Goal: Task Accomplishment & Management: Manage account settings

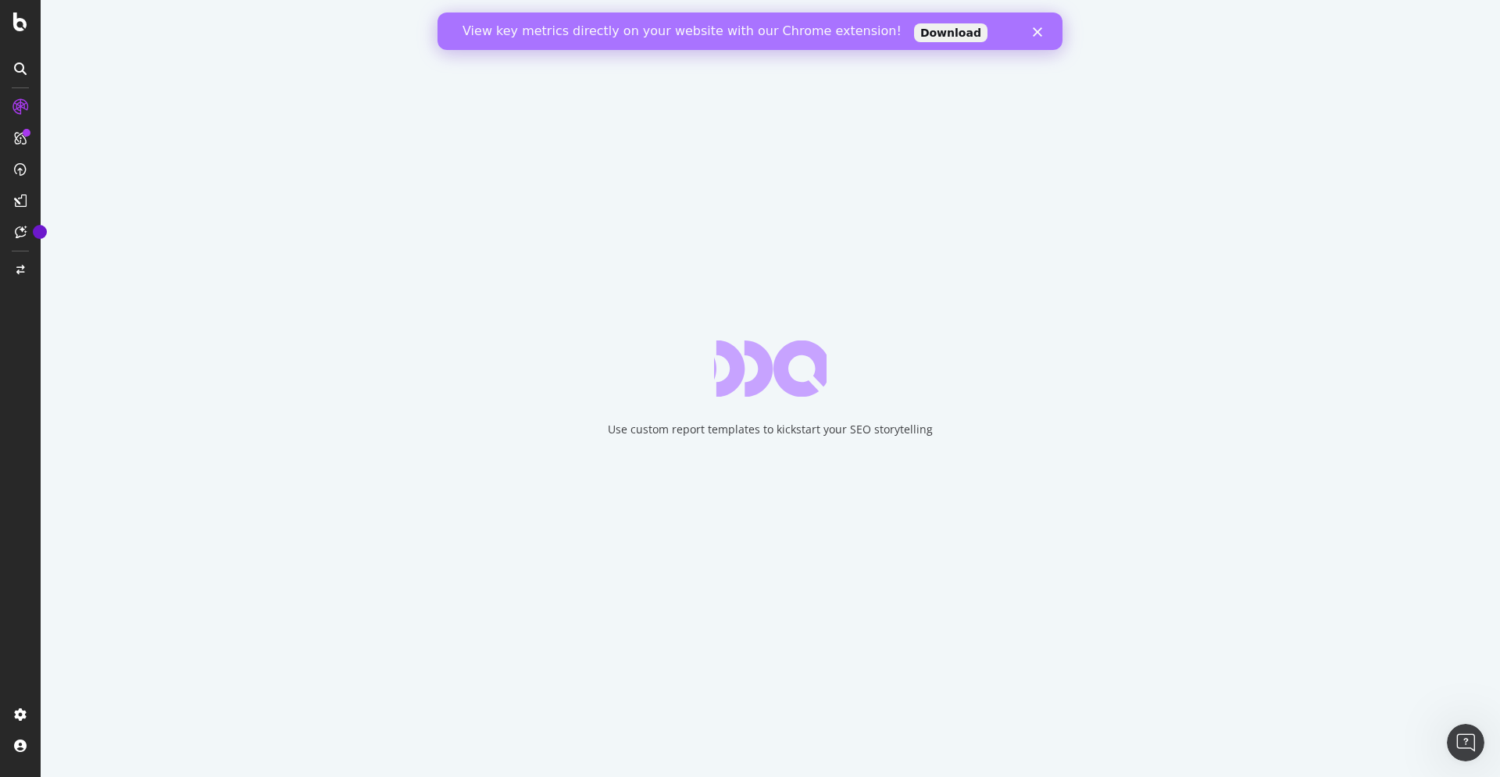
click at [1040, 34] on icon "Close" at bounding box center [1037, 31] width 9 height 9
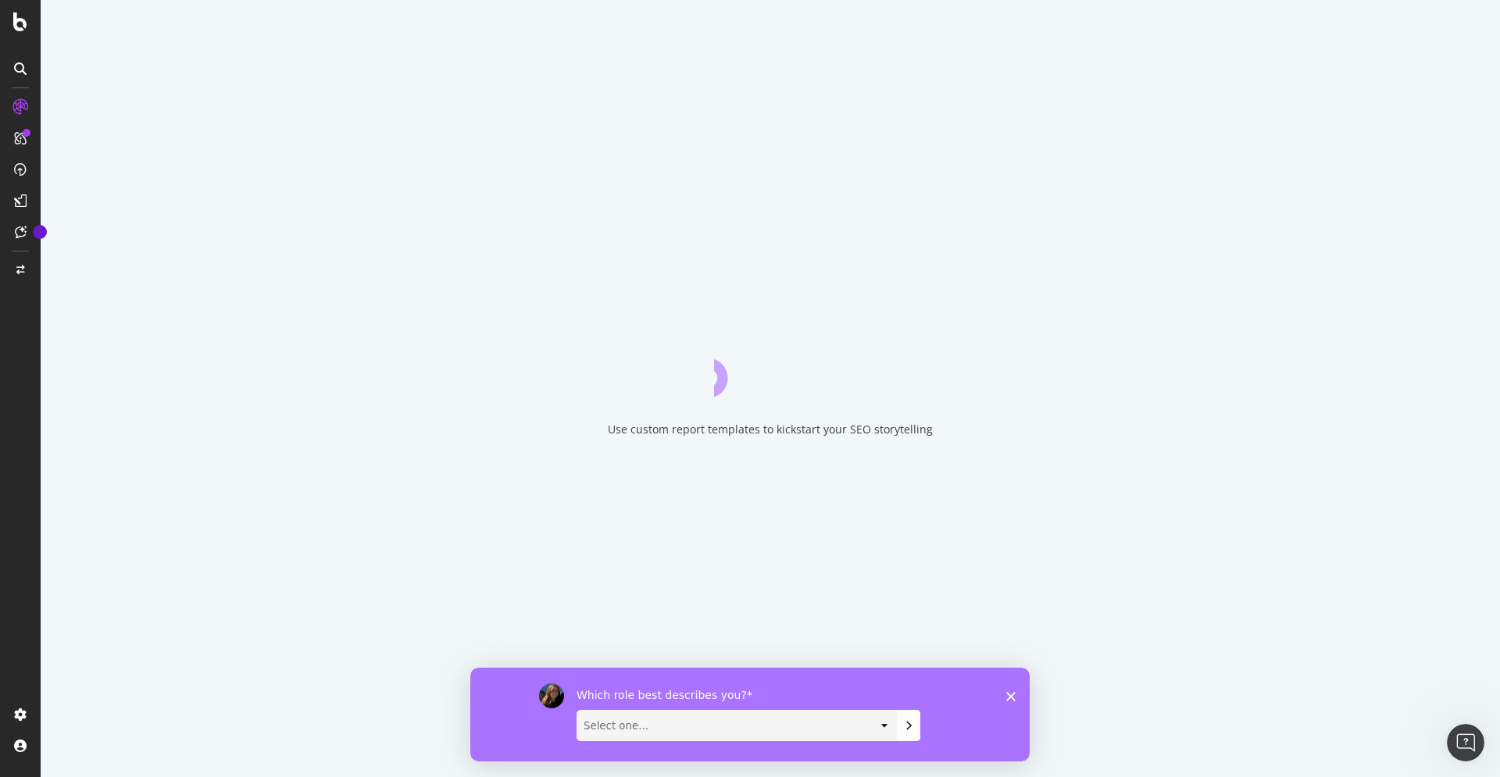
click at [1005, 697] on div "Which role best describes you? Select one... Analyst/BI C-level Leadership Cont…" at bounding box center [749, 714] width 559 height 94
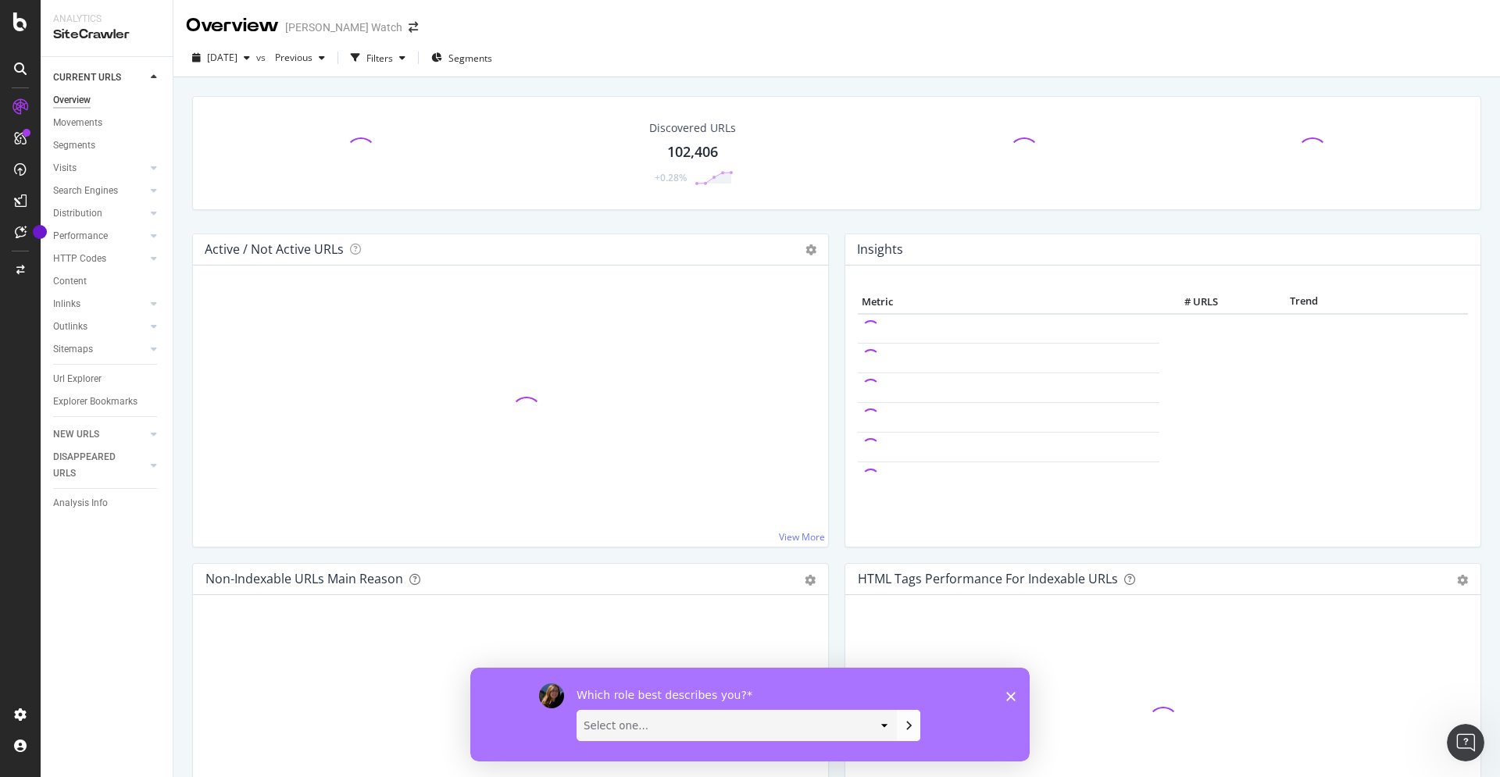
click at [1012, 696] on polygon "Close survey" at bounding box center [1010, 695] width 9 height 9
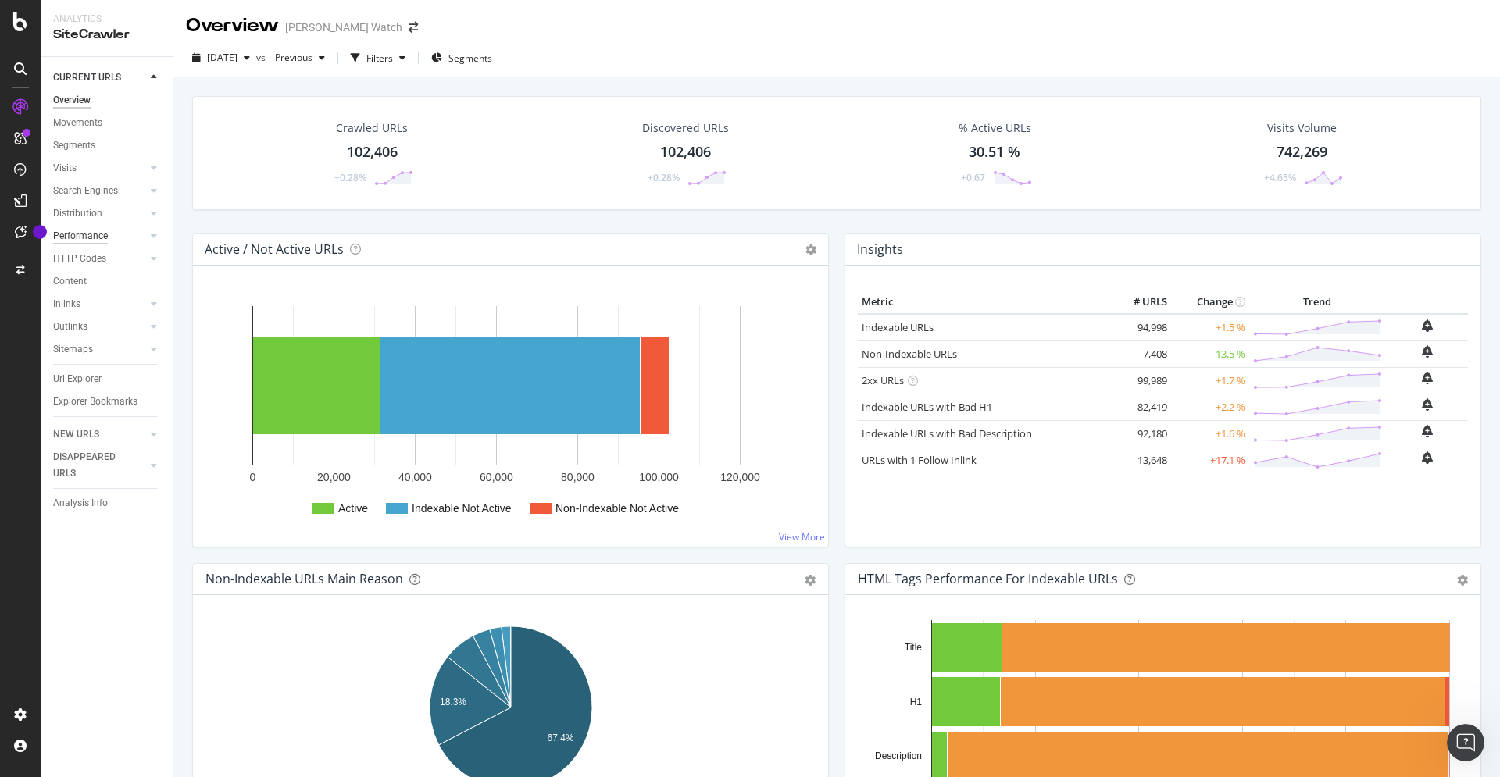
click at [92, 237] on div "Performance" at bounding box center [80, 236] width 55 height 16
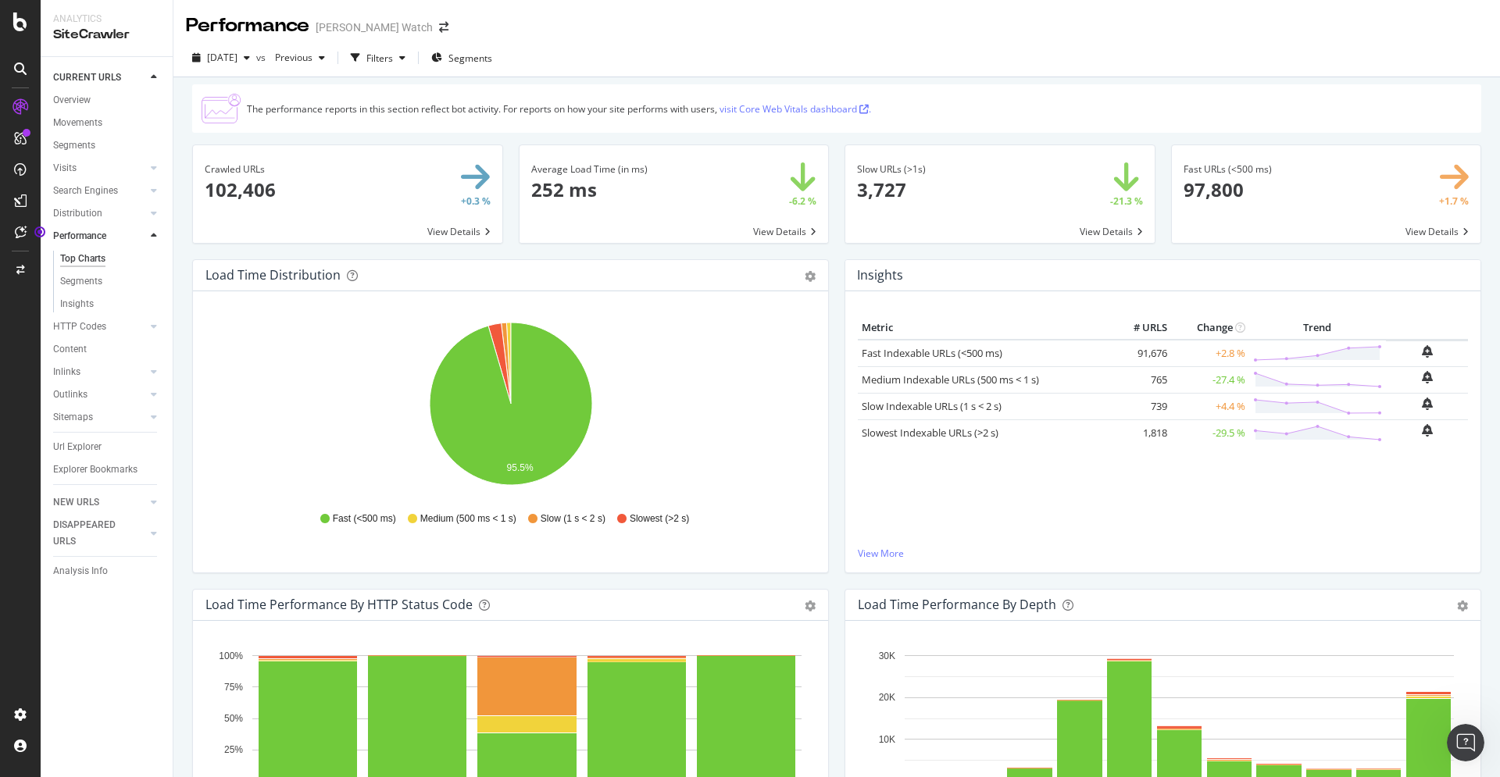
click at [18, 10] on div at bounding box center [20, 388] width 41 height 777
click at [17, 16] on icon at bounding box center [20, 21] width 14 height 19
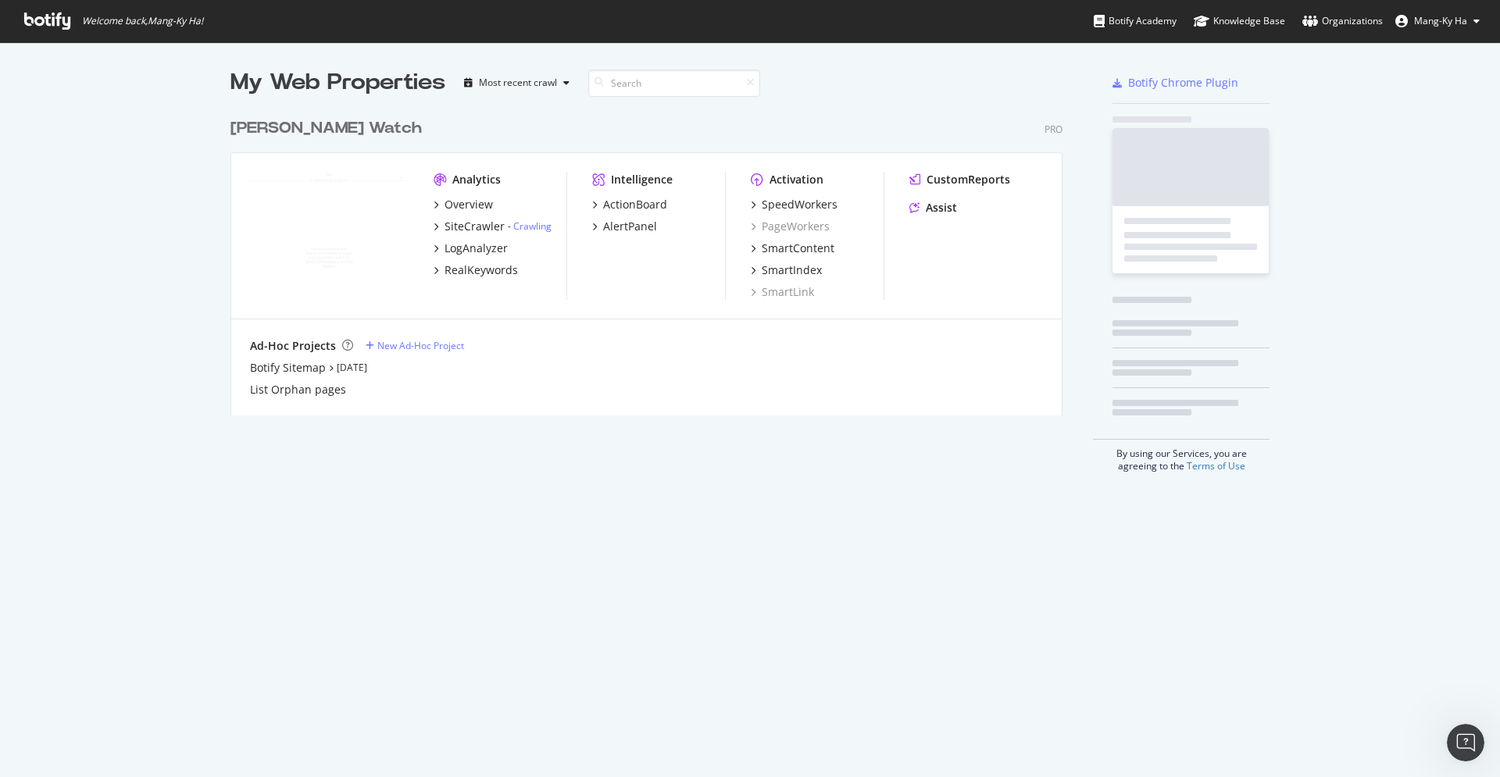
scroll to position [777, 1500]
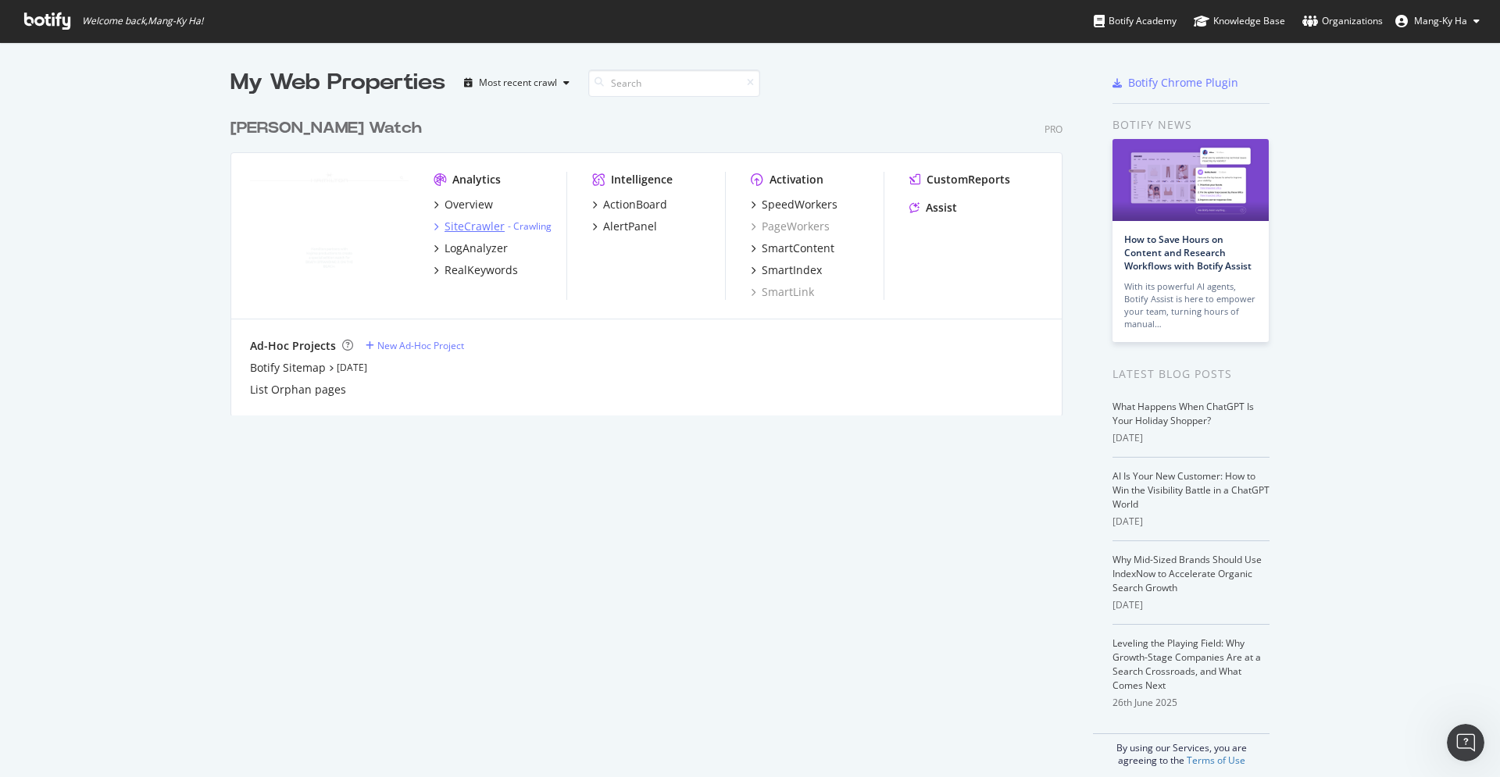
click at [437, 230] on icon "grid" at bounding box center [436, 227] width 5 height 8
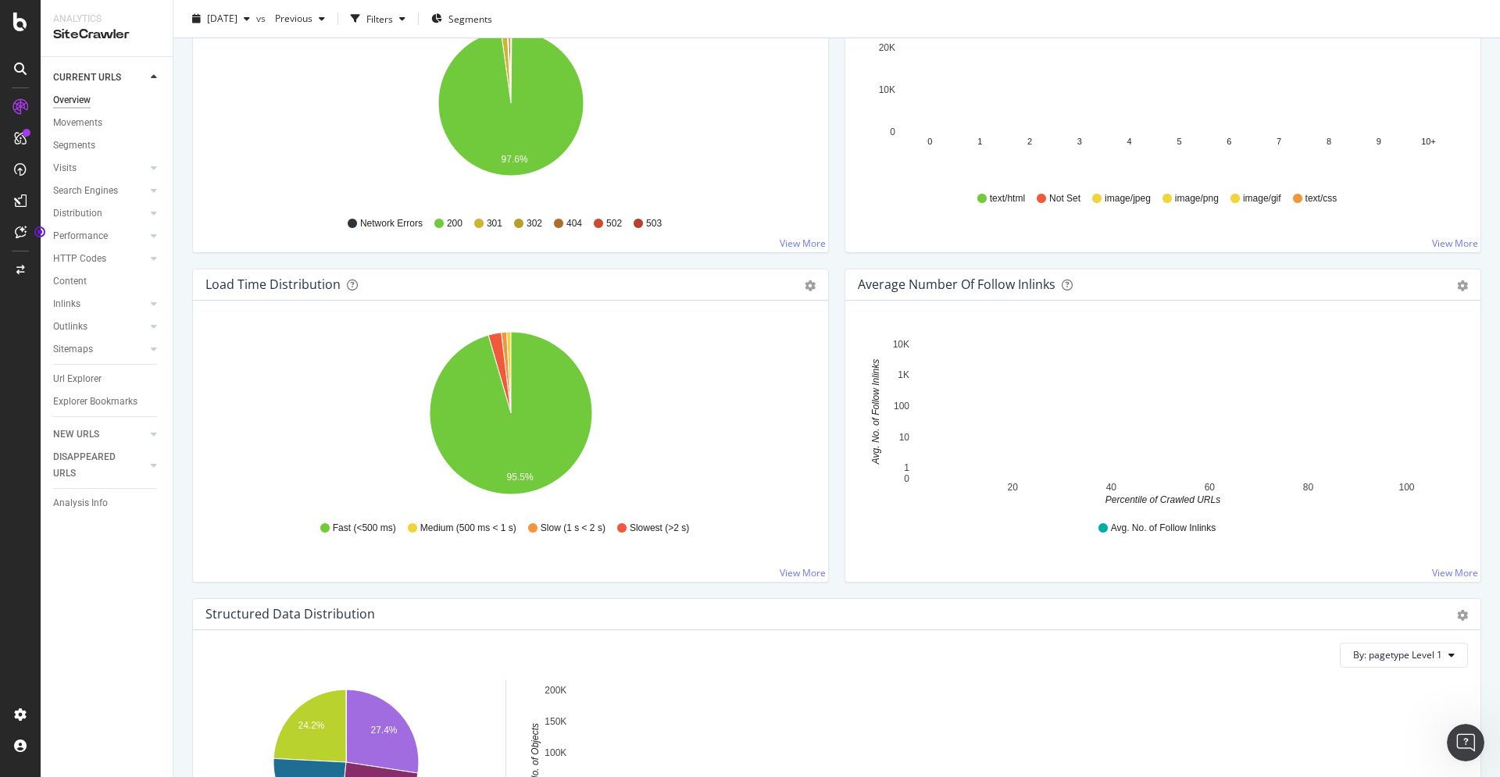
scroll to position [931, 0]
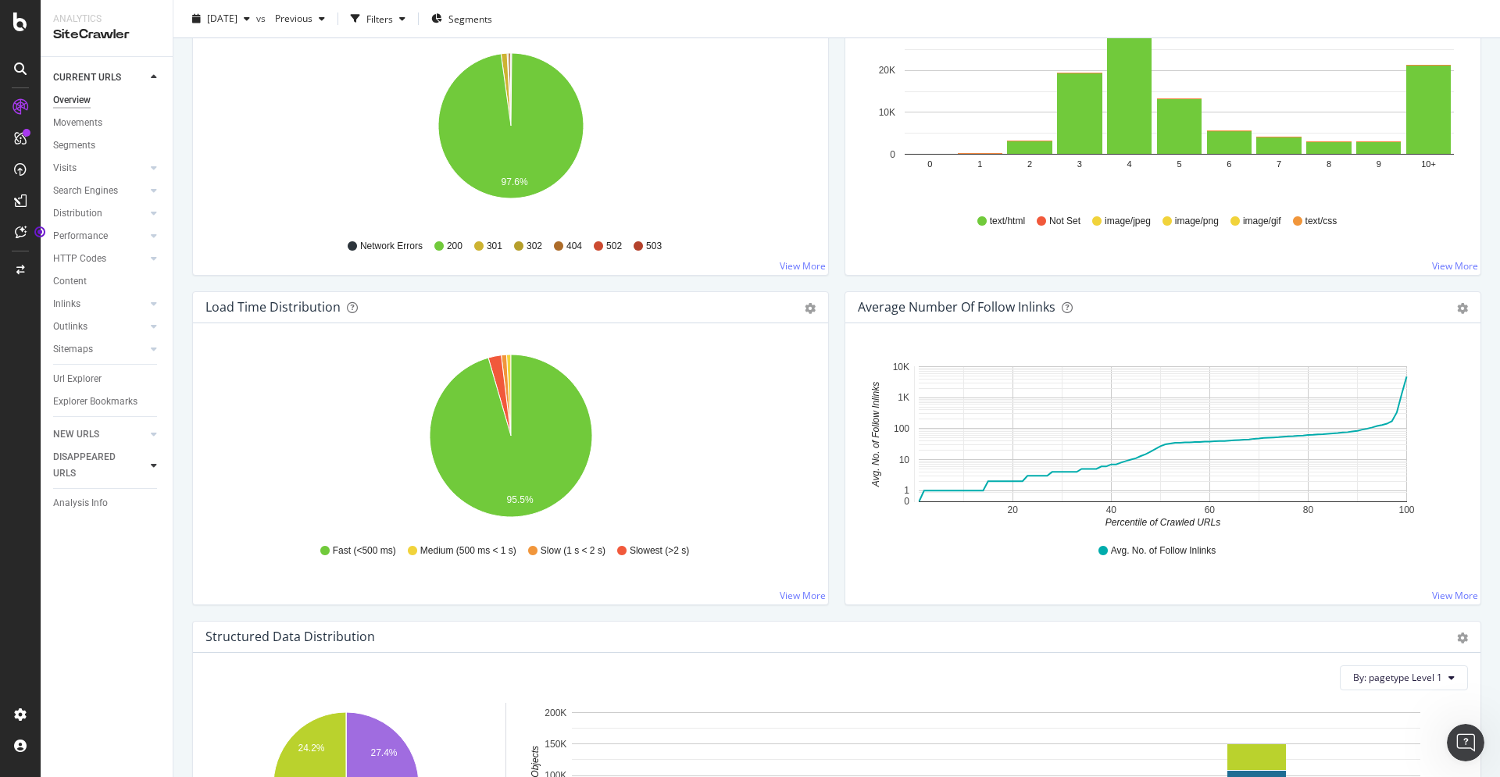
click at [151, 469] on div at bounding box center [154, 466] width 16 height 16
click at [148, 102] on div at bounding box center [154, 100] width 16 height 16
click at [148, 84] on div "CURRENT URLS" at bounding box center [113, 77] width 120 height 23
click at [149, 80] on div at bounding box center [154, 78] width 16 height 16
click at [26, 705] on div at bounding box center [20, 714] width 37 height 25
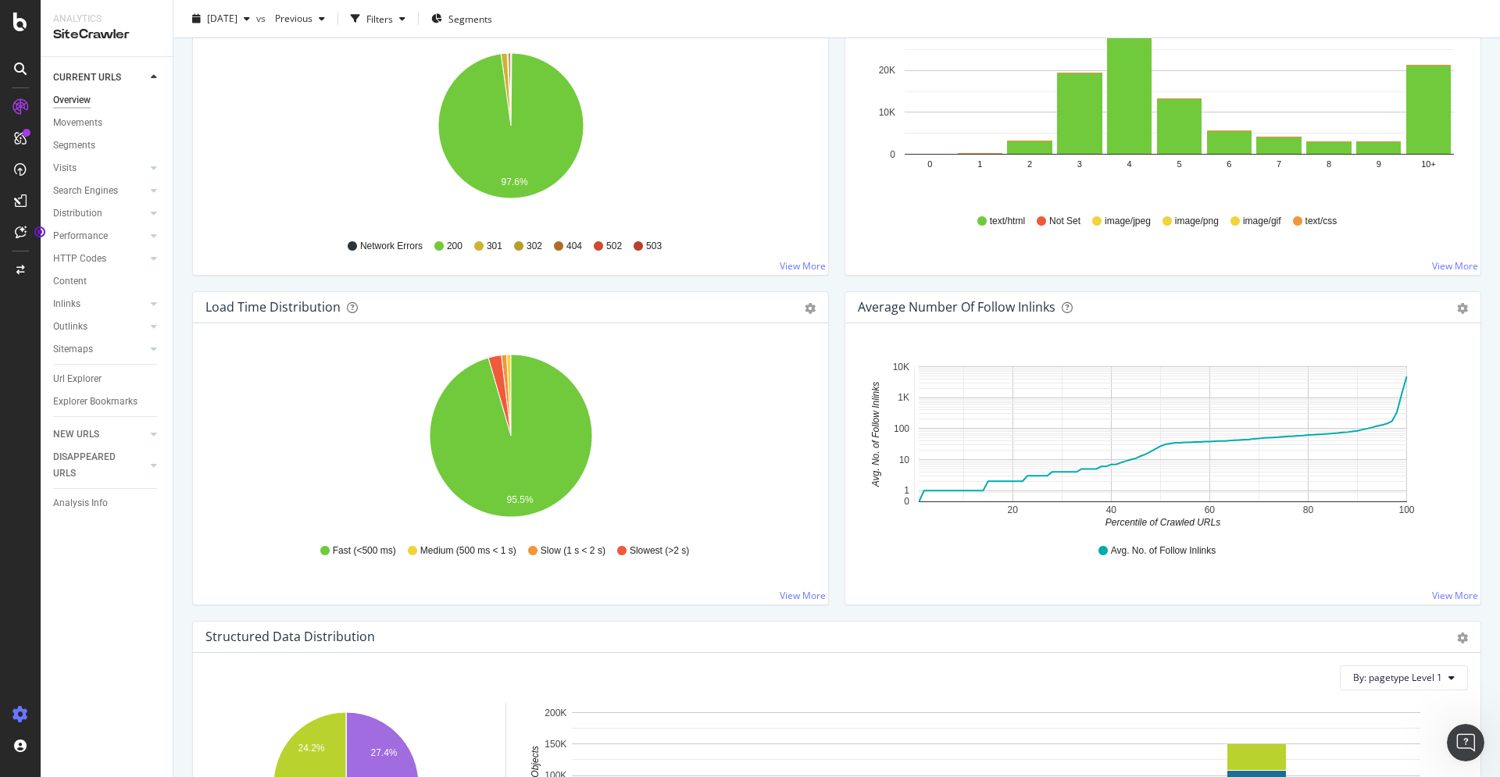
click at [25, 709] on div at bounding box center [20, 714] width 37 height 25
click at [145, 644] on div "Settings Project settings" at bounding box center [145, 638] width 206 height 28
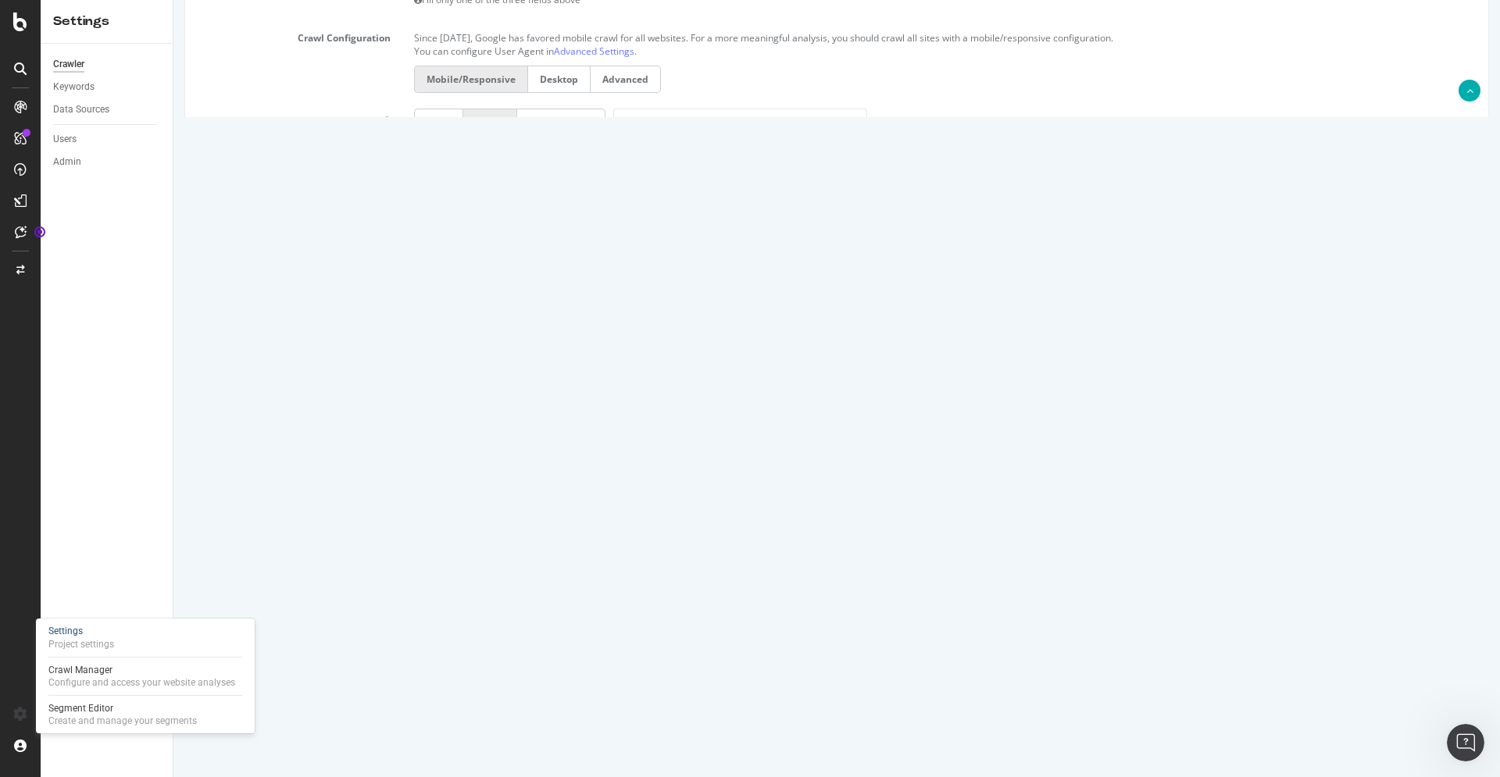
scroll to position [549, 0]
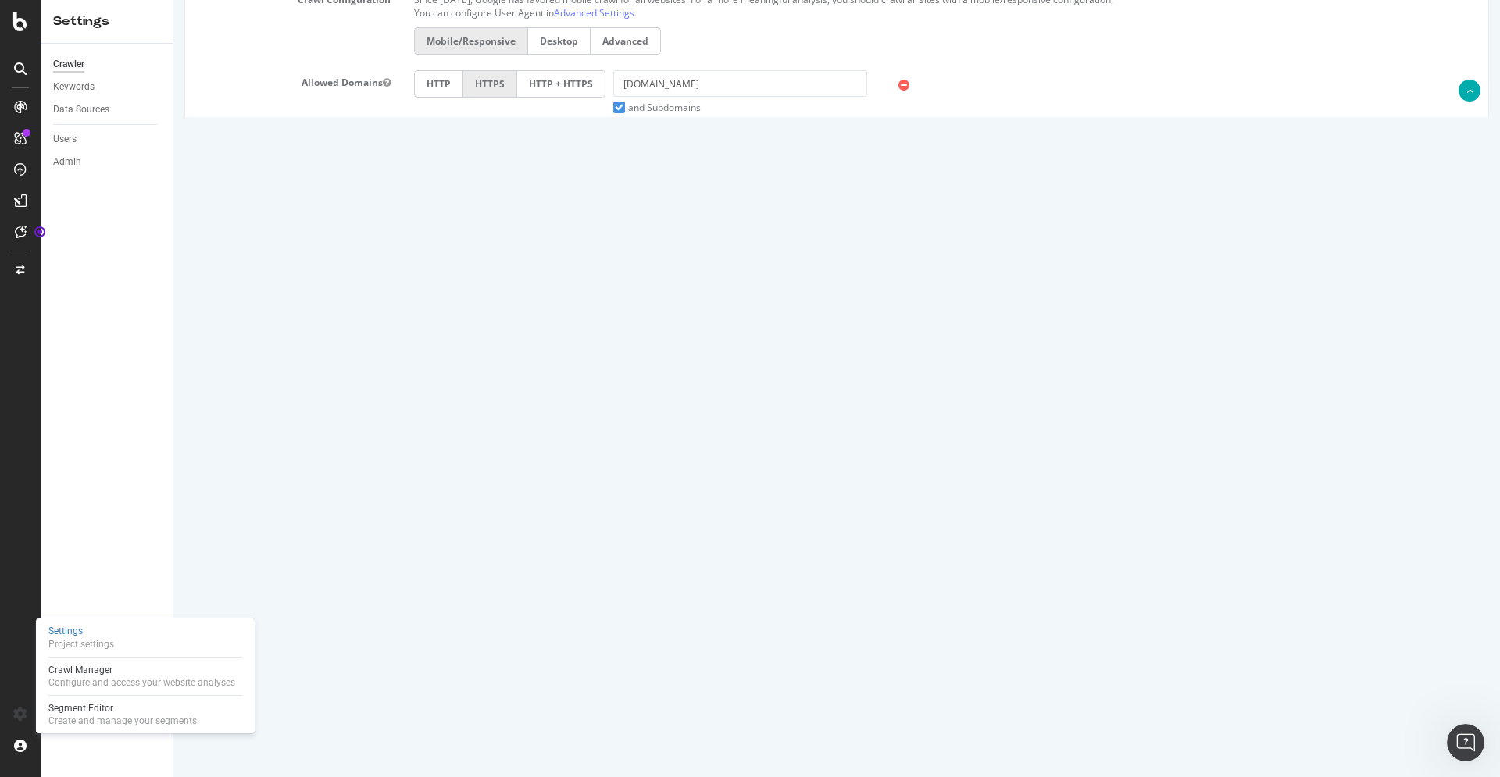
click at [444, 405] on input "120000" at bounding box center [511, 407] width 194 height 27
drag, startPoint x: 478, startPoint y: 451, endPoint x: 313, endPoint y: 441, distance: 165.1
click at [414, 441] on input "3" at bounding box center [511, 446] width 194 height 27
click at [1243, 419] on div "Max # of Analysed URLs 120000" at bounding box center [836, 407] width 1303 height 27
click at [1141, 435] on div "Max Speed (URLs / s) 3 Estimated crawl duration: 11 hours 6 minutes" at bounding box center [836, 446] width 1303 height 27
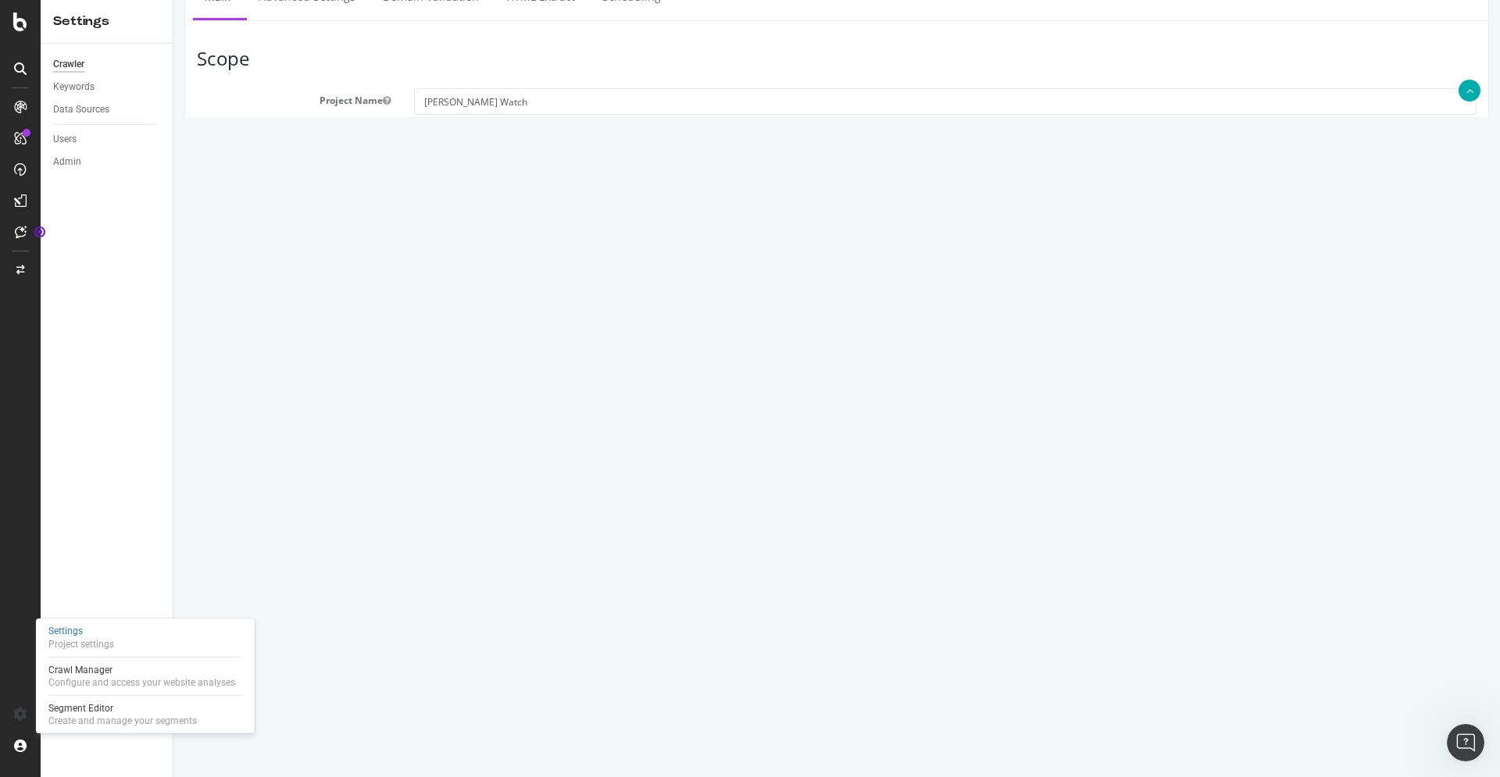
scroll to position [239, 0]
click at [587, 319] on link "Advanced Settings" at bounding box center [594, 322] width 80 height 13
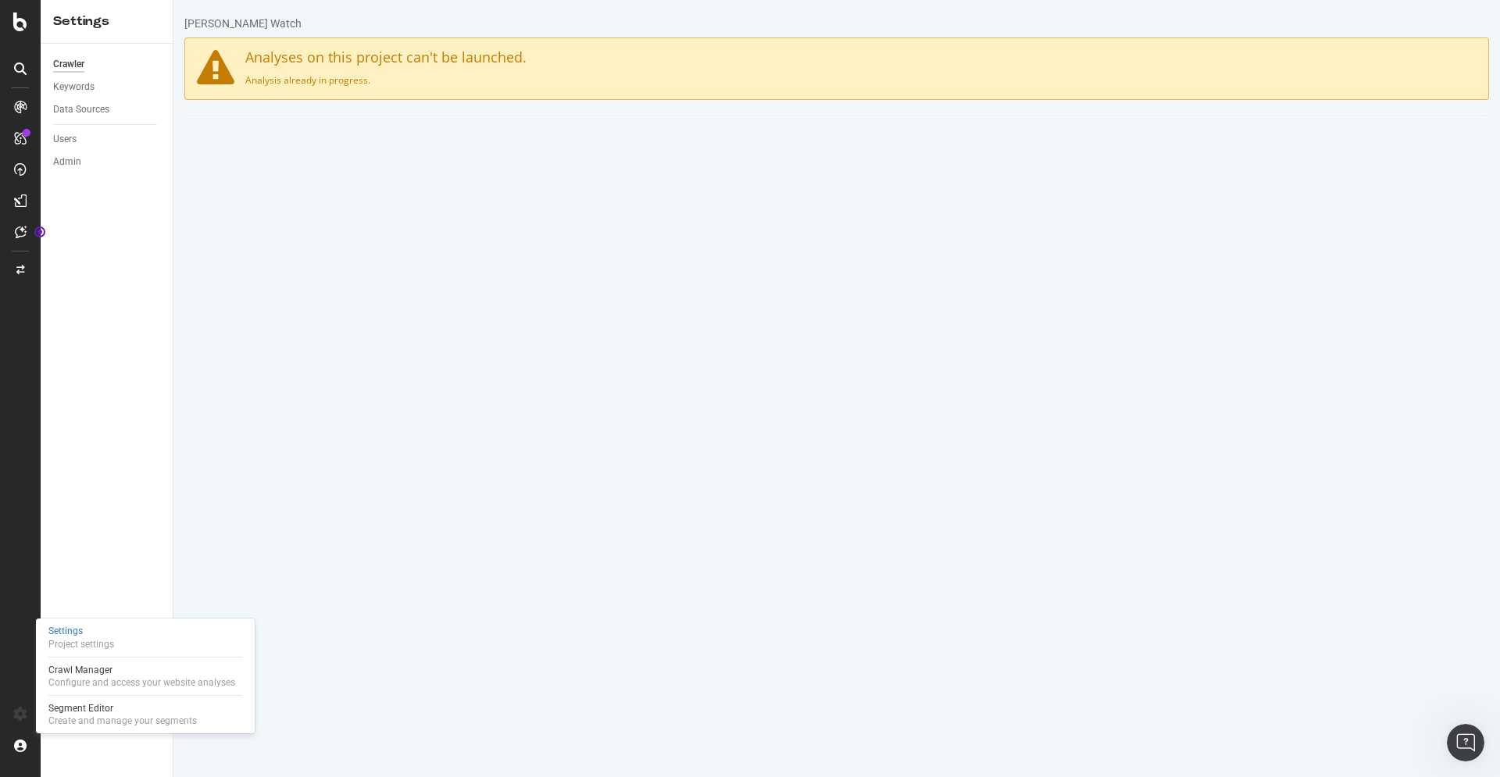
click at [449, 140] on link "Domain Validation" at bounding box center [431, 137] width 120 height 43
click at [278, 134] on link "Advanced Settings" at bounding box center [307, 137] width 120 height 43
click at [216, 140] on link "Main" at bounding box center [218, 137] width 50 height 43
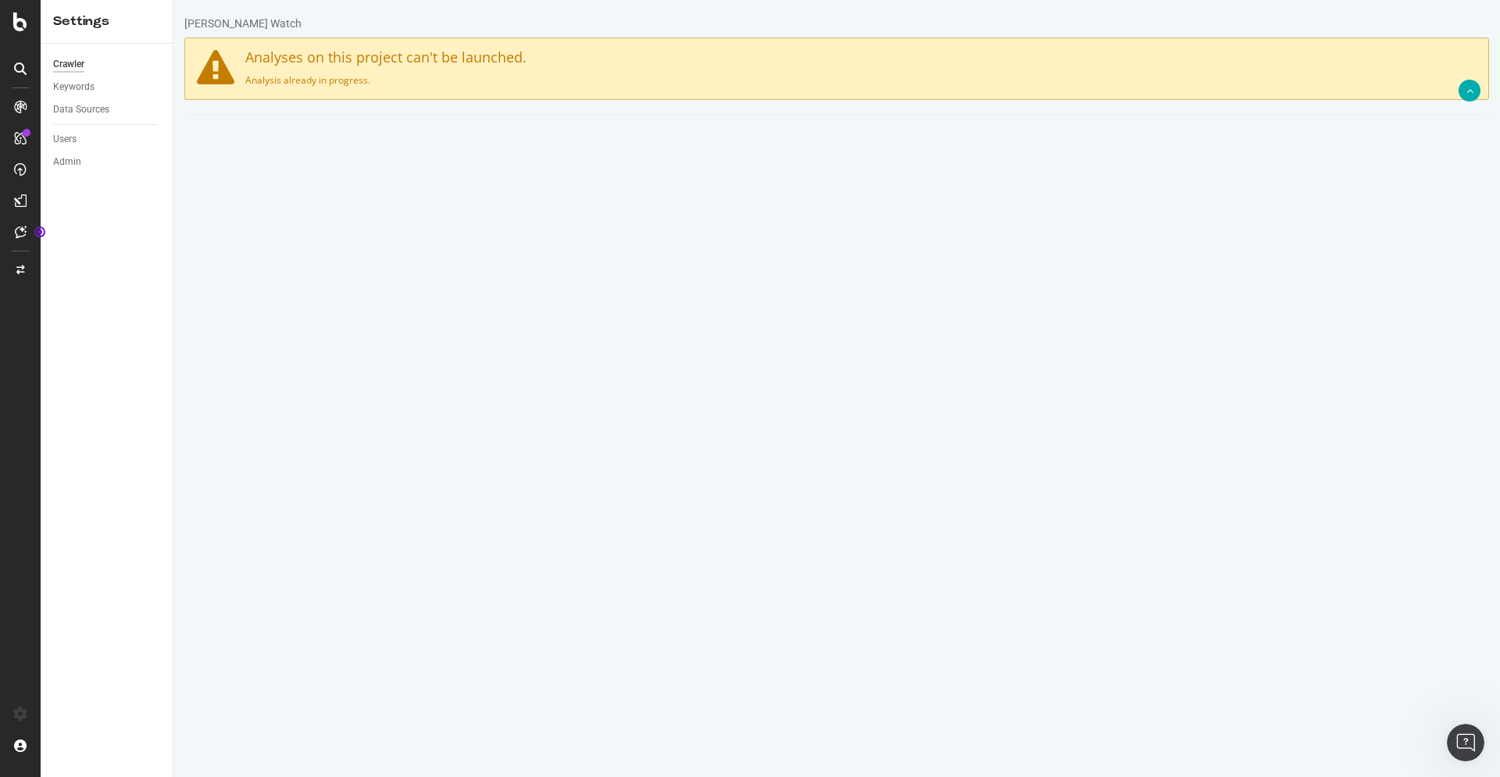
scroll to position [549, 0]
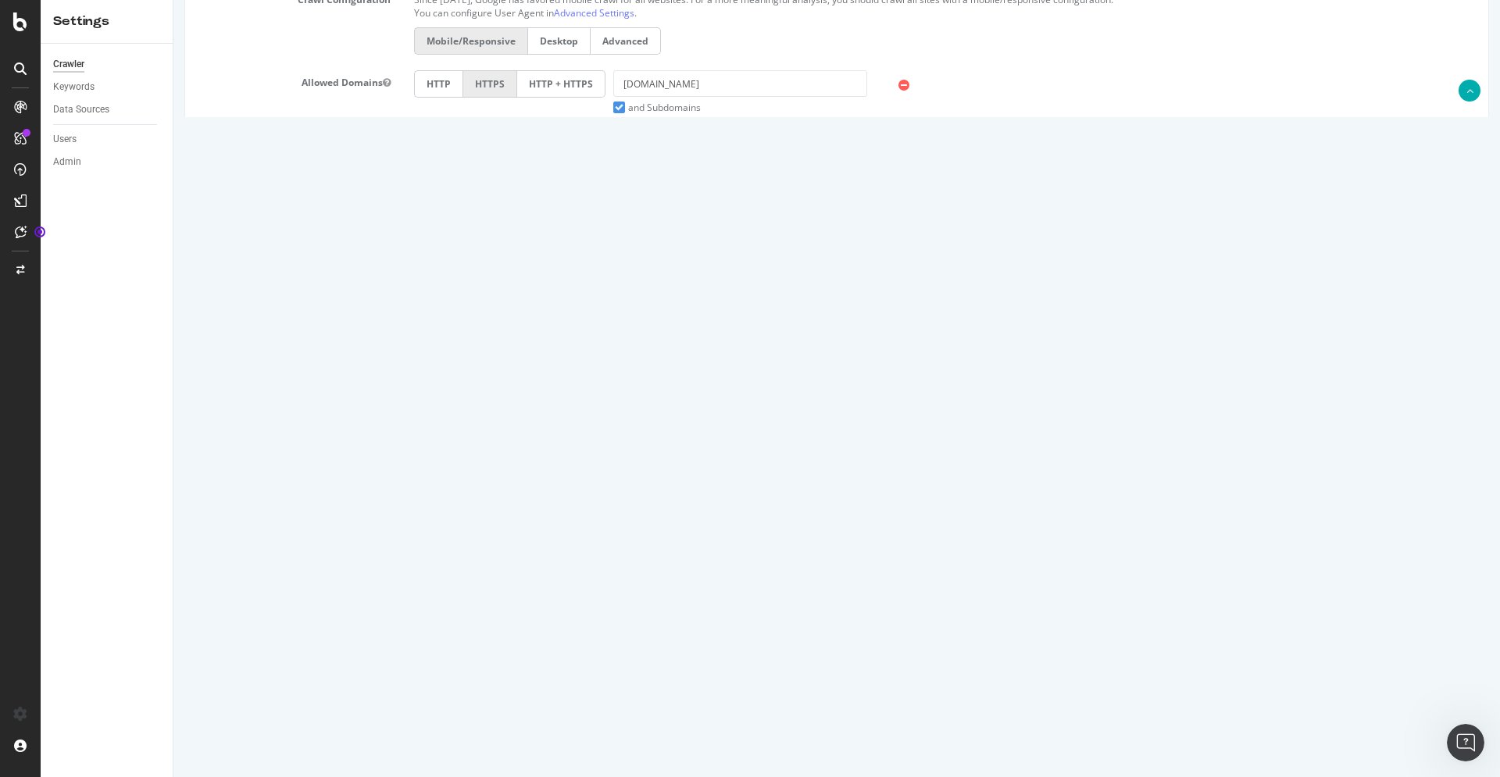
drag, startPoint x: 455, startPoint y: 451, endPoint x: 344, endPoint y: 444, distance: 111.1
click at [414, 444] on input "3" at bounding box center [511, 446] width 194 height 27
type input "1"
click at [777, 729] on button "Save" at bounding box center [776, 724] width 37 height 23
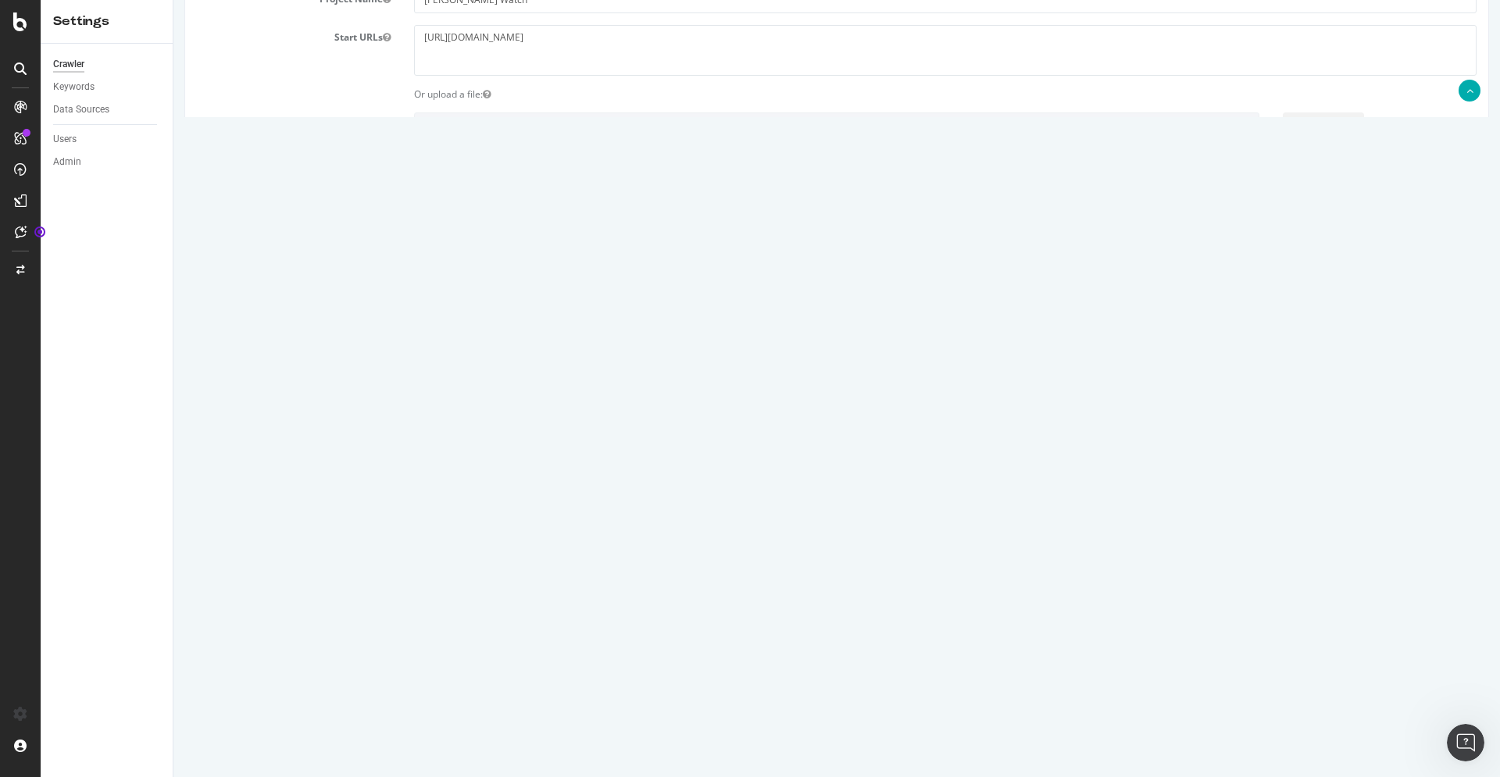
scroll to position [0, 0]
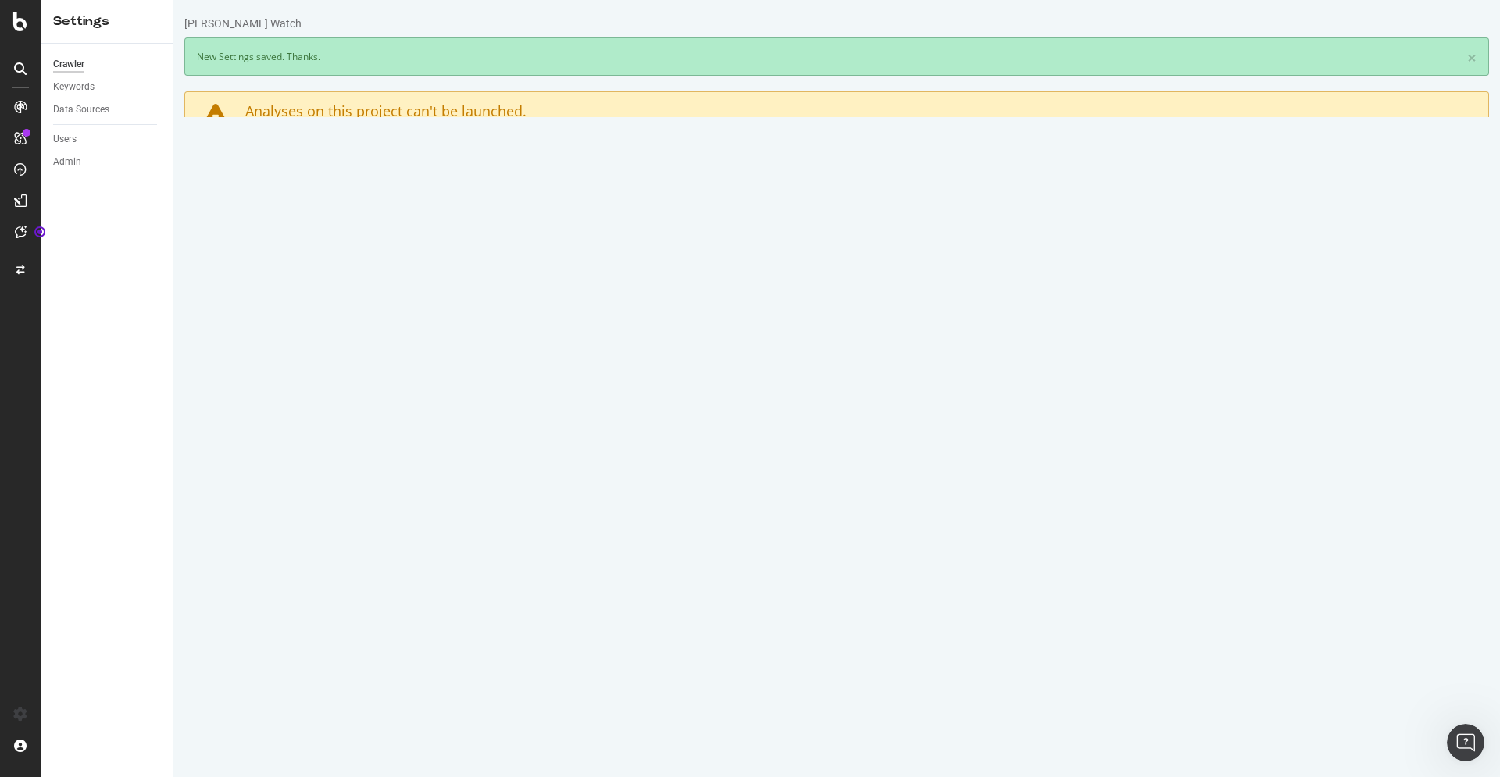
click at [87, 77] on div "Keywords" at bounding box center [113, 87] width 120 height 23
